Goal: Transaction & Acquisition: Register for event/course

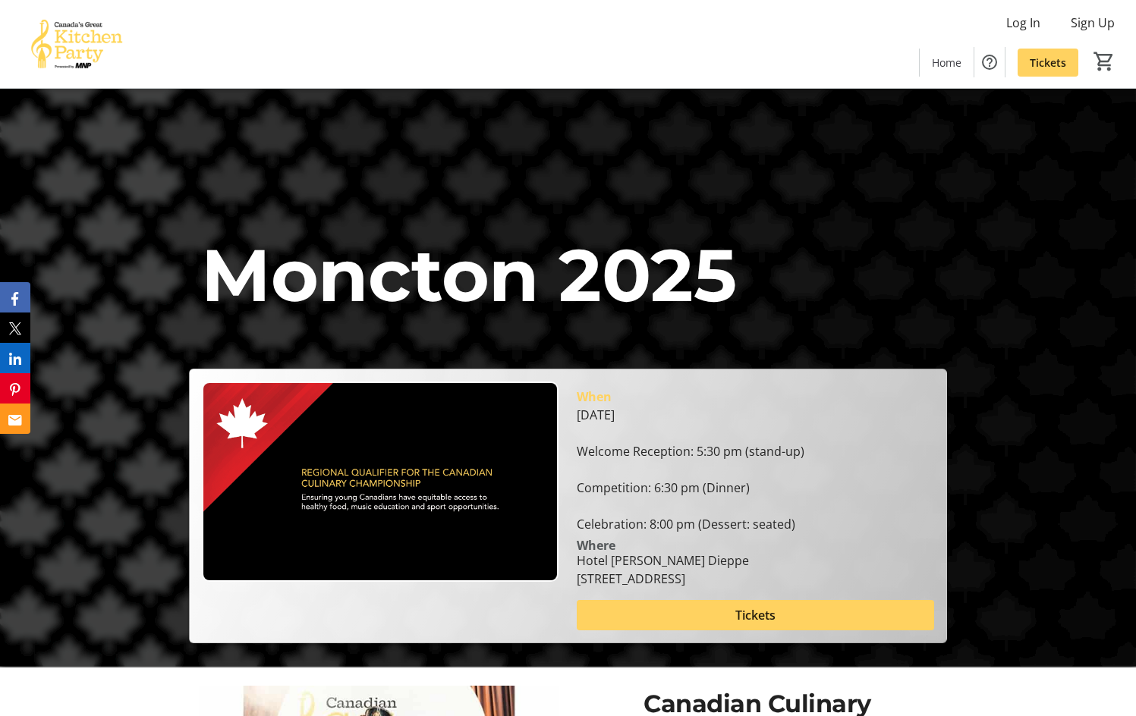
scroll to position [76, 0]
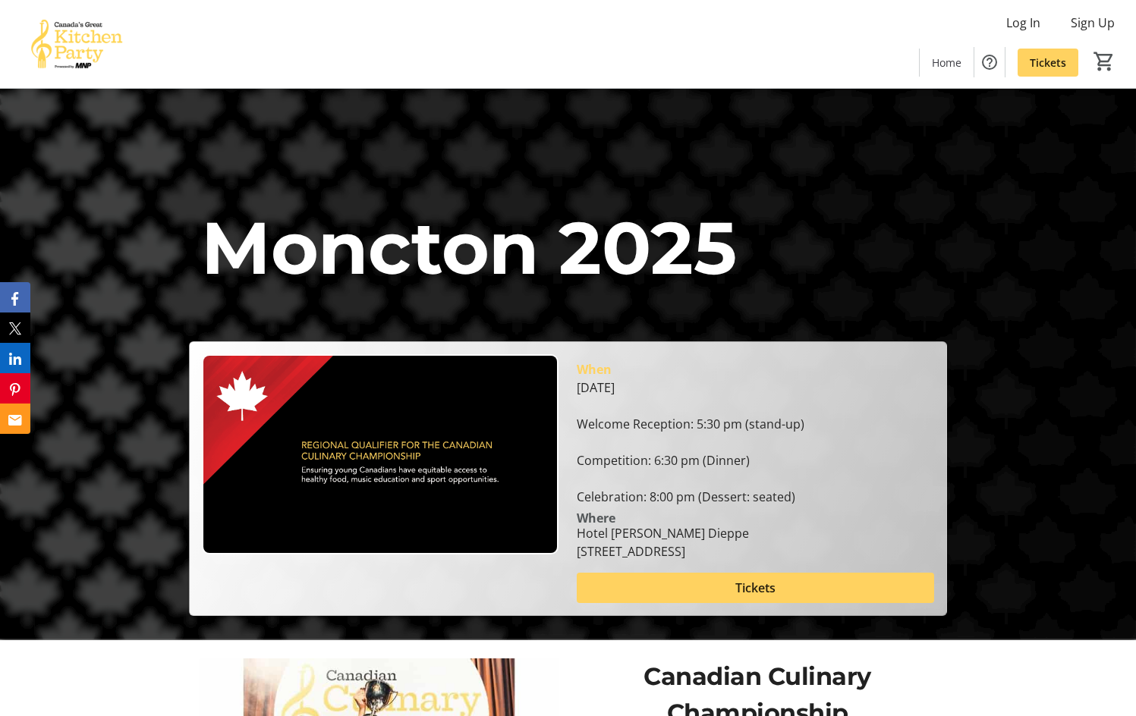
click at [658, 464] on div "[DATE] Welcome Reception: 5:30 pm (stand-up) Competition: 6:30 pm (Dinner) Cele…" at bounding box center [755, 442] width 357 height 127
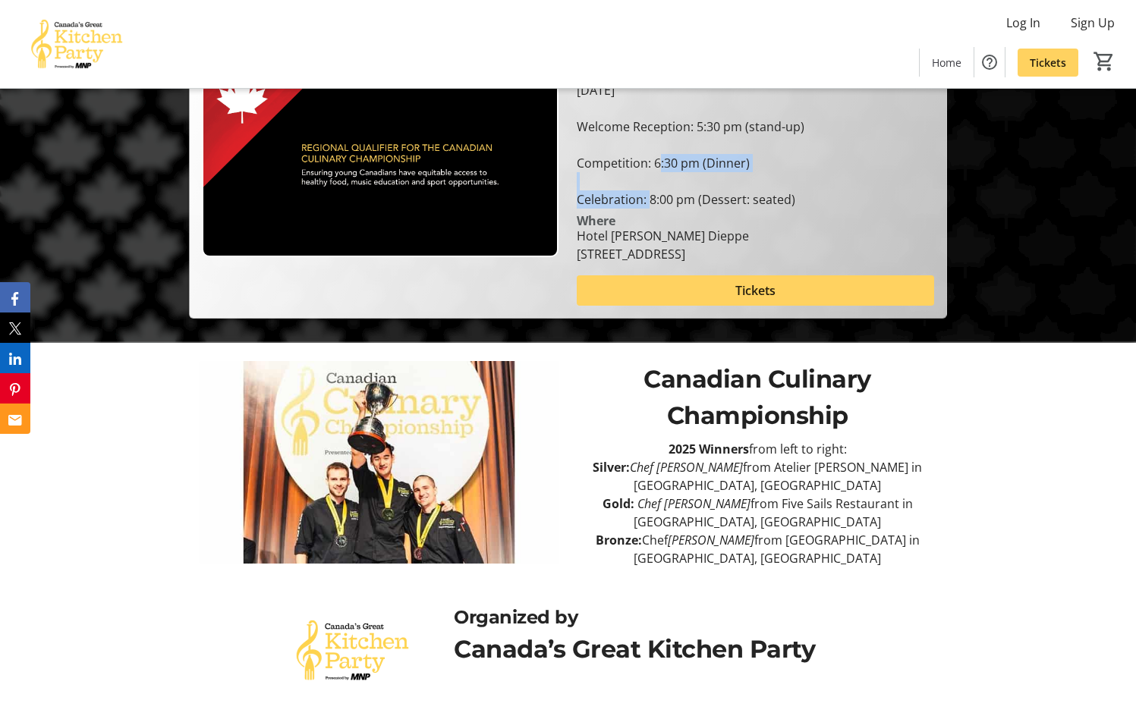
scroll to position [379, 0]
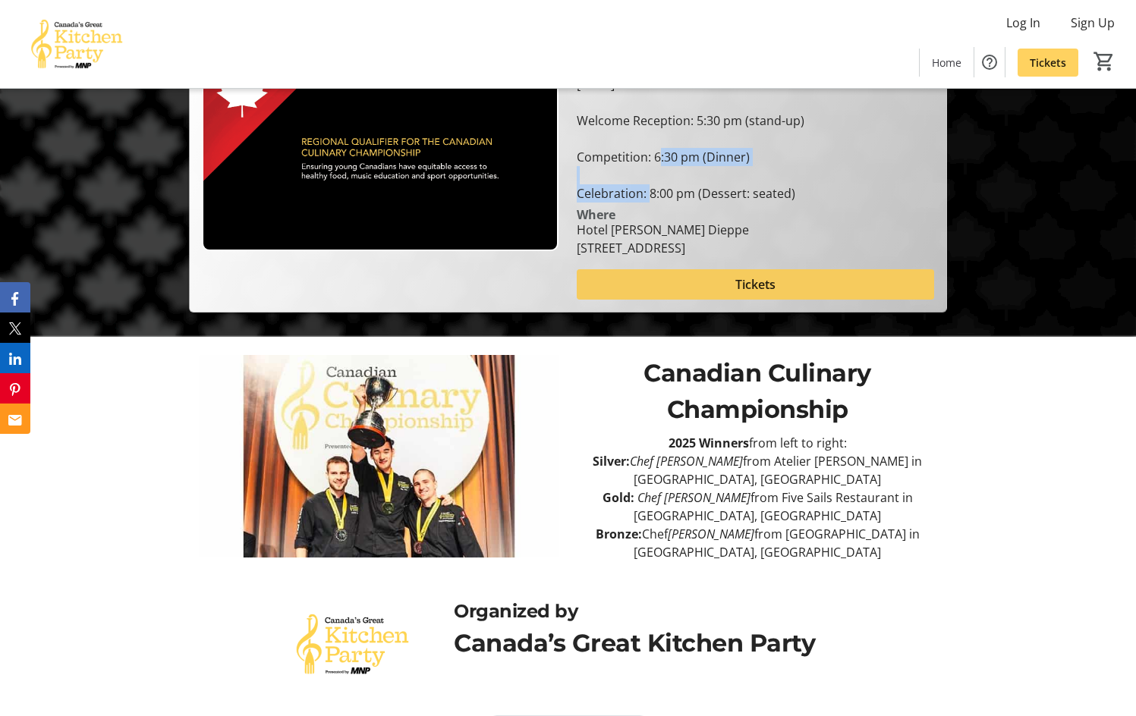
click at [731, 291] on span at bounding box center [755, 284] width 357 height 36
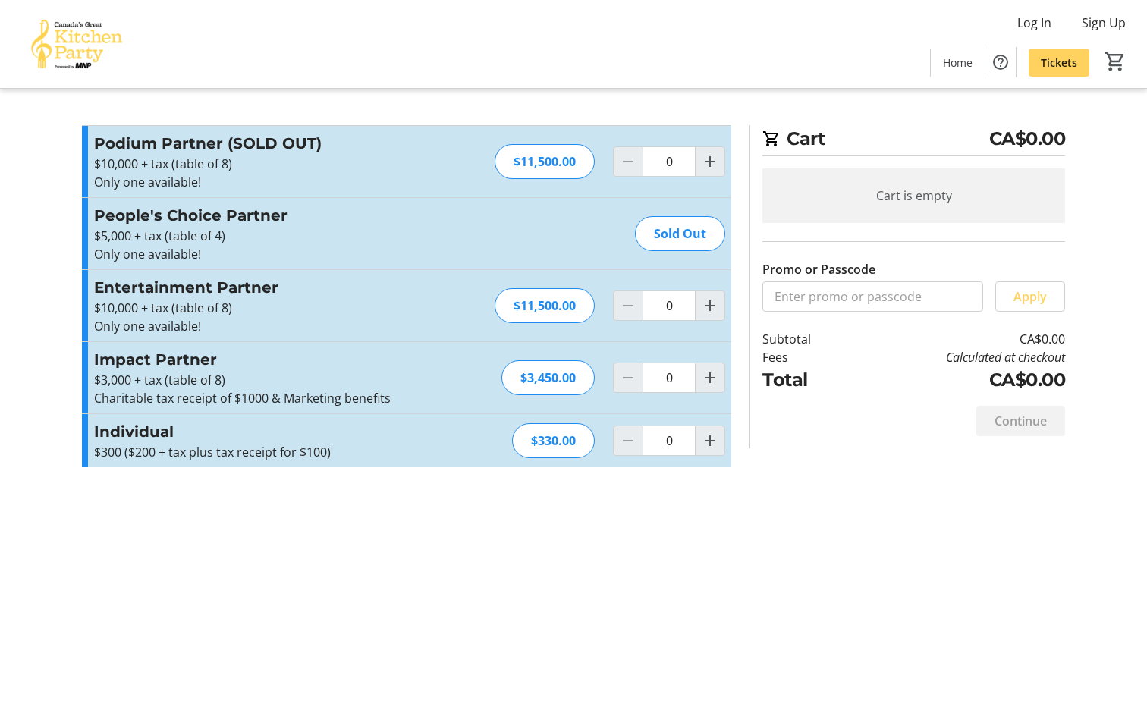
click at [532, 442] on div "$330.00" at bounding box center [553, 440] width 83 height 35
click at [314, 438] on h3 "Individual" at bounding box center [260, 431] width 332 height 23
click at [729, 452] on div "Individual $300 ($200 + tax plus tax receipt for $100) Read more $300 ($200 + t…" at bounding box center [406, 440] width 649 height 53
click at [713, 445] on mat-icon "Increment by one" at bounding box center [710, 441] width 18 height 18
type input "1"
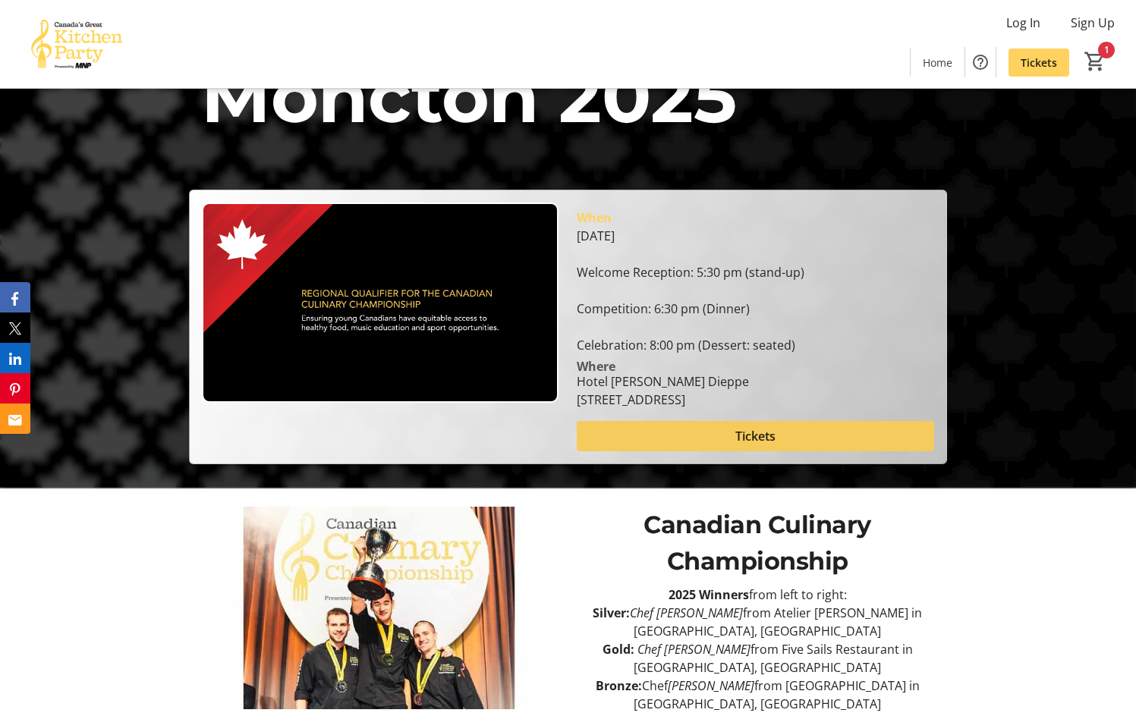
scroll to position [415, 0]
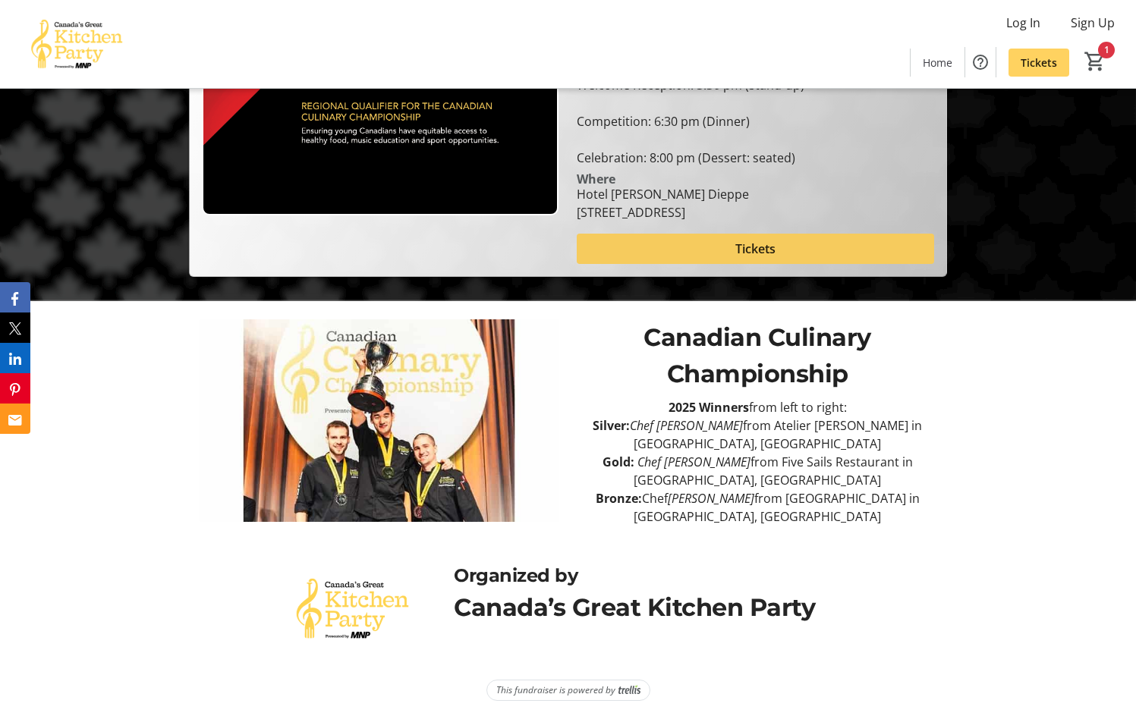
click at [716, 247] on span at bounding box center [755, 249] width 357 height 36
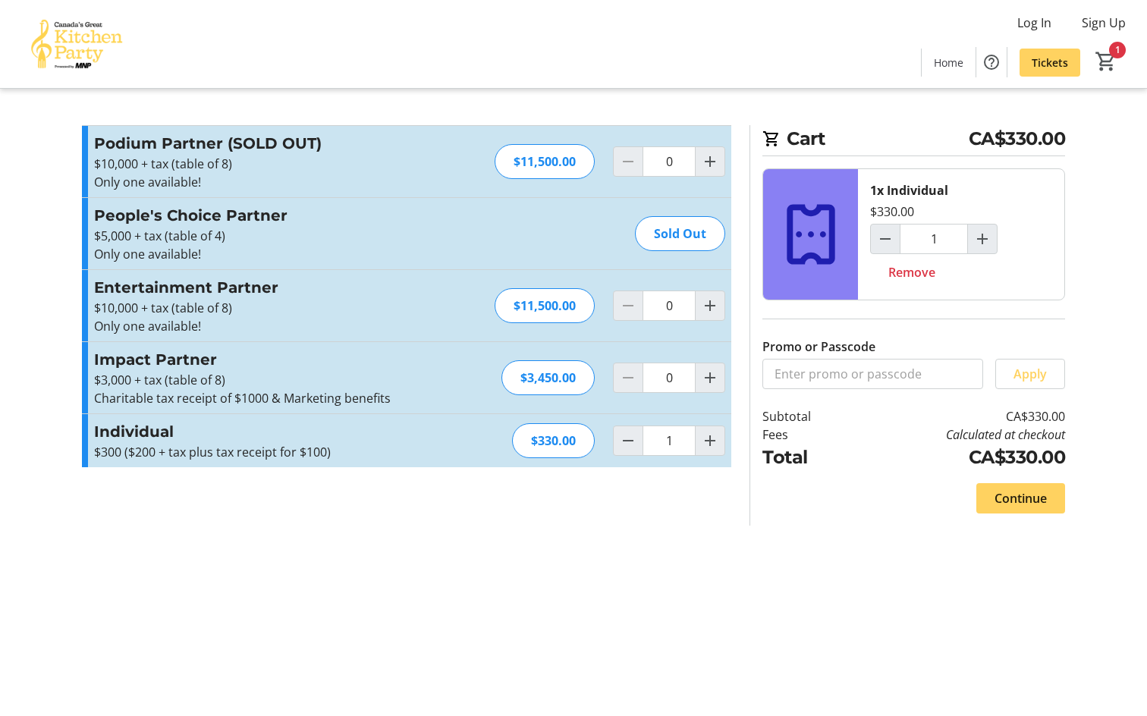
click at [551, 451] on div "$330.00" at bounding box center [553, 440] width 83 height 35
click at [78, 24] on img at bounding box center [76, 44] width 135 height 76
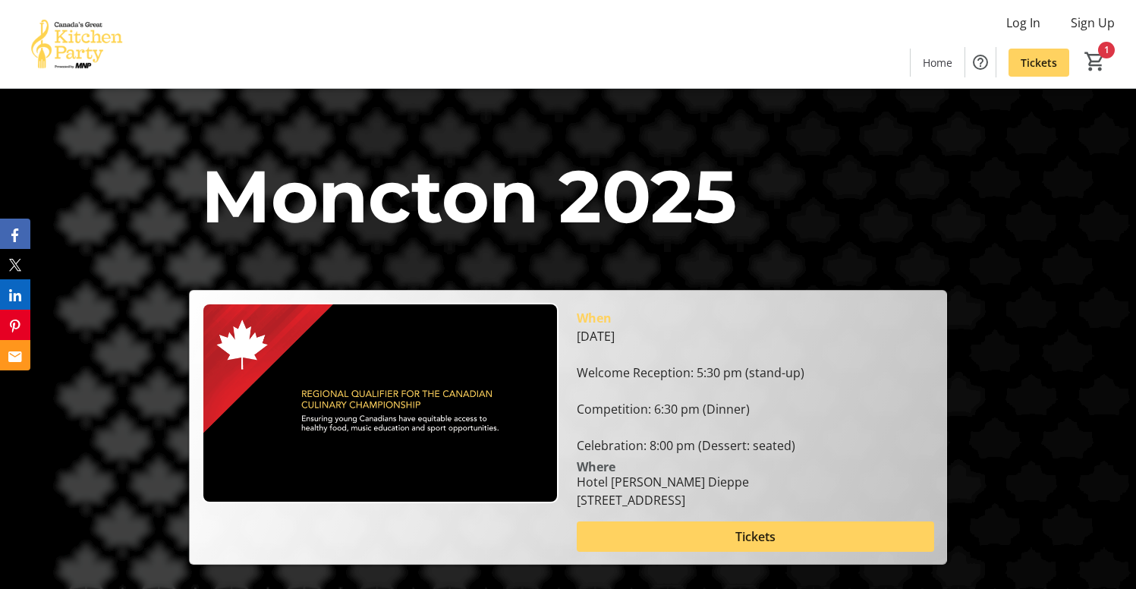
drag, startPoint x: 806, startPoint y: 444, endPoint x: 596, endPoint y: 414, distance: 213.0
click at [596, 414] on div "[DATE] Welcome Reception: 5:30 pm (stand-up) Competition: 6:30 pm (Dinner) Cele…" at bounding box center [755, 390] width 357 height 127
click at [602, 388] on div "[DATE] Welcome Reception: 5:30 pm (stand-up) Competition: 6:30 pm (Dinner) Cele…" at bounding box center [755, 390] width 357 height 127
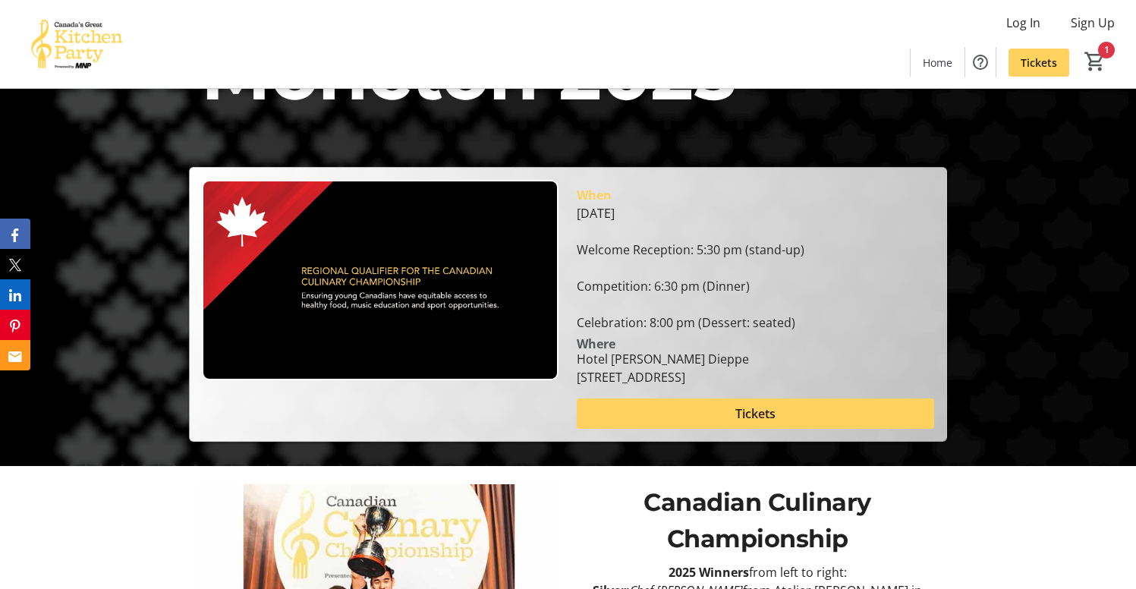
scroll to position [112, 0]
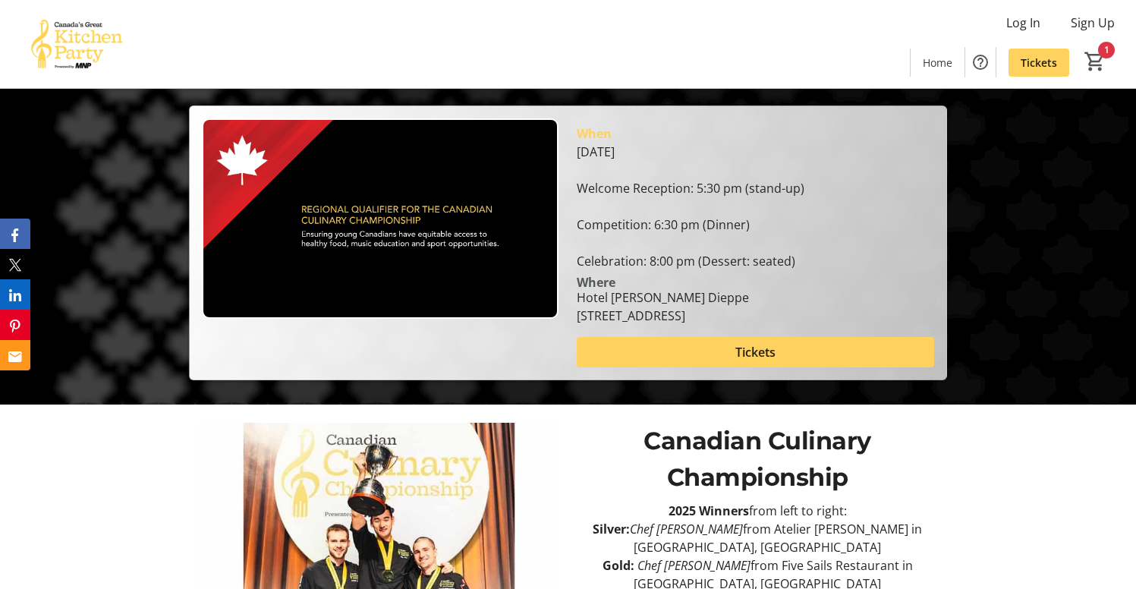
scroll to position [228, 0]
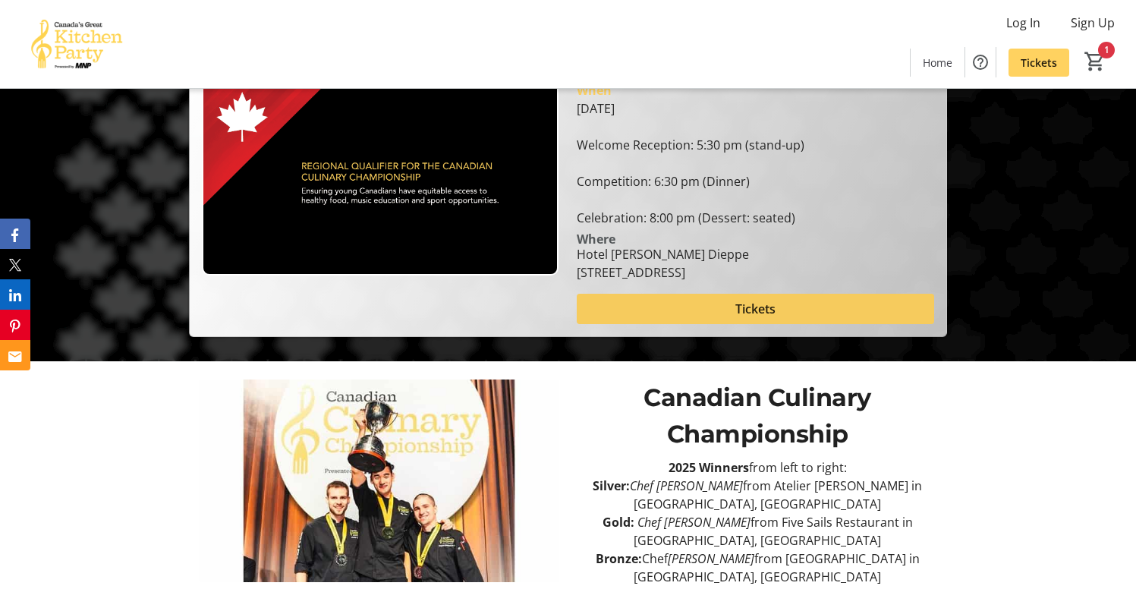
click at [737, 306] on span "Tickets" at bounding box center [755, 309] width 40 height 18
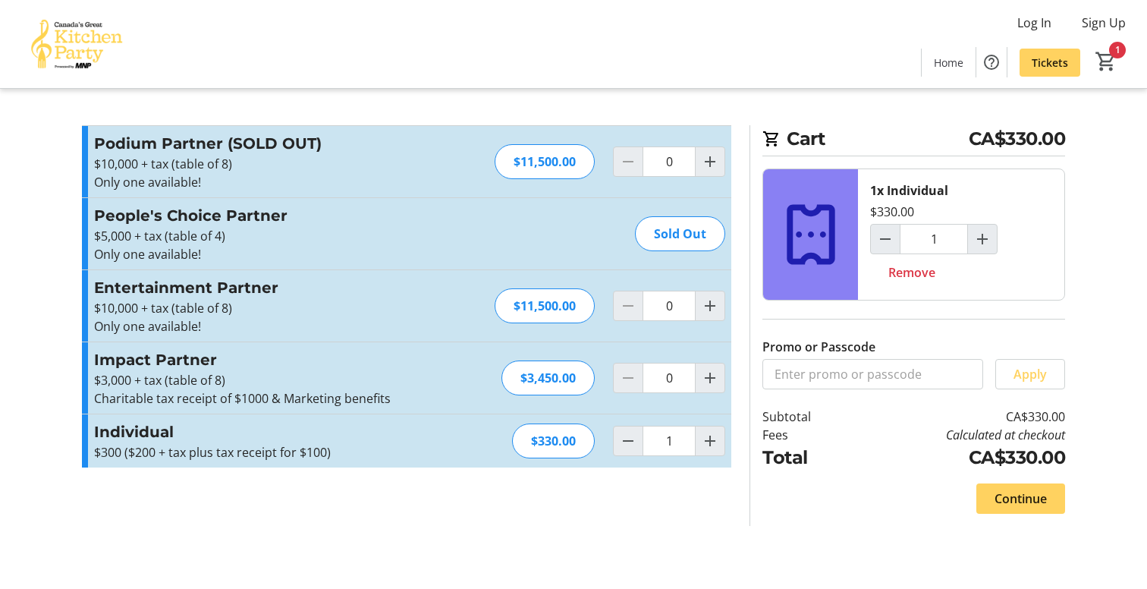
click at [181, 216] on h3 "People's Choice Partner" at bounding box center [260, 215] width 332 height 23
click at [202, 225] on h3 "People's Choice Partner" at bounding box center [260, 215] width 332 height 23
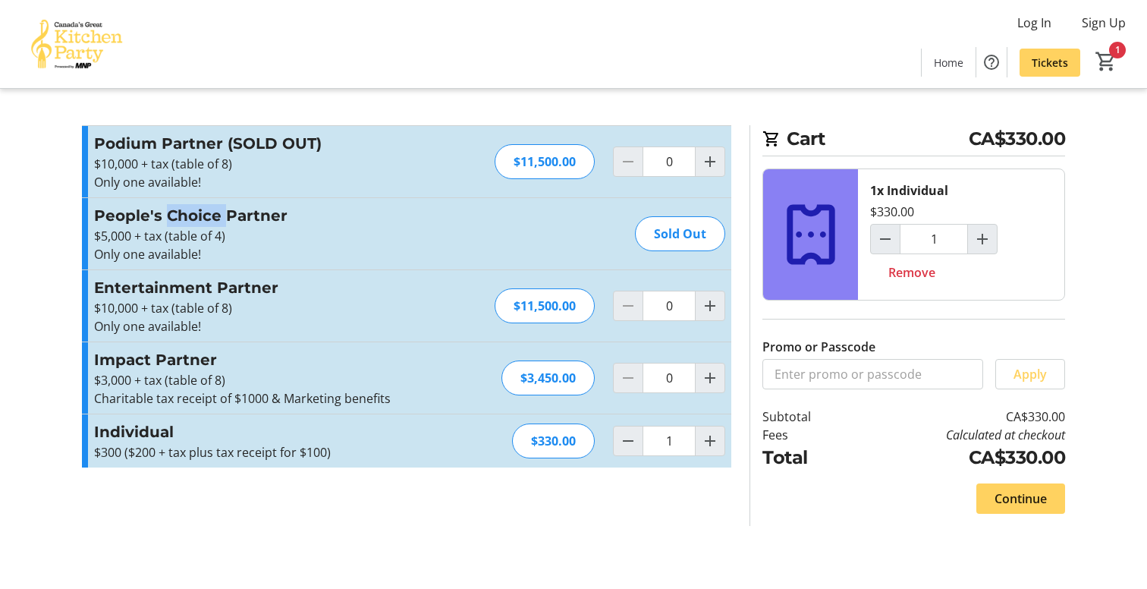
click at [202, 225] on h3 "People's Choice Partner" at bounding box center [260, 215] width 332 height 23
drag, startPoint x: 278, startPoint y: 500, endPoint x: 337, endPoint y: 517, distance: 61.7
click at [337, 518] on section "Promo or Passcode Apply Podium Partner (SOLD OUT) $10,000 + tax (table of 8) On…" at bounding box center [407, 325] width 668 height 401
click at [337, 517] on section "Promo or Passcode Apply Podium Partner (SOLD OUT) $10,000 + tax (table of 8) On…" at bounding box center [407, 325] width 668 height 401
